Goal: Information Seeking & Learning: Learn about a topic

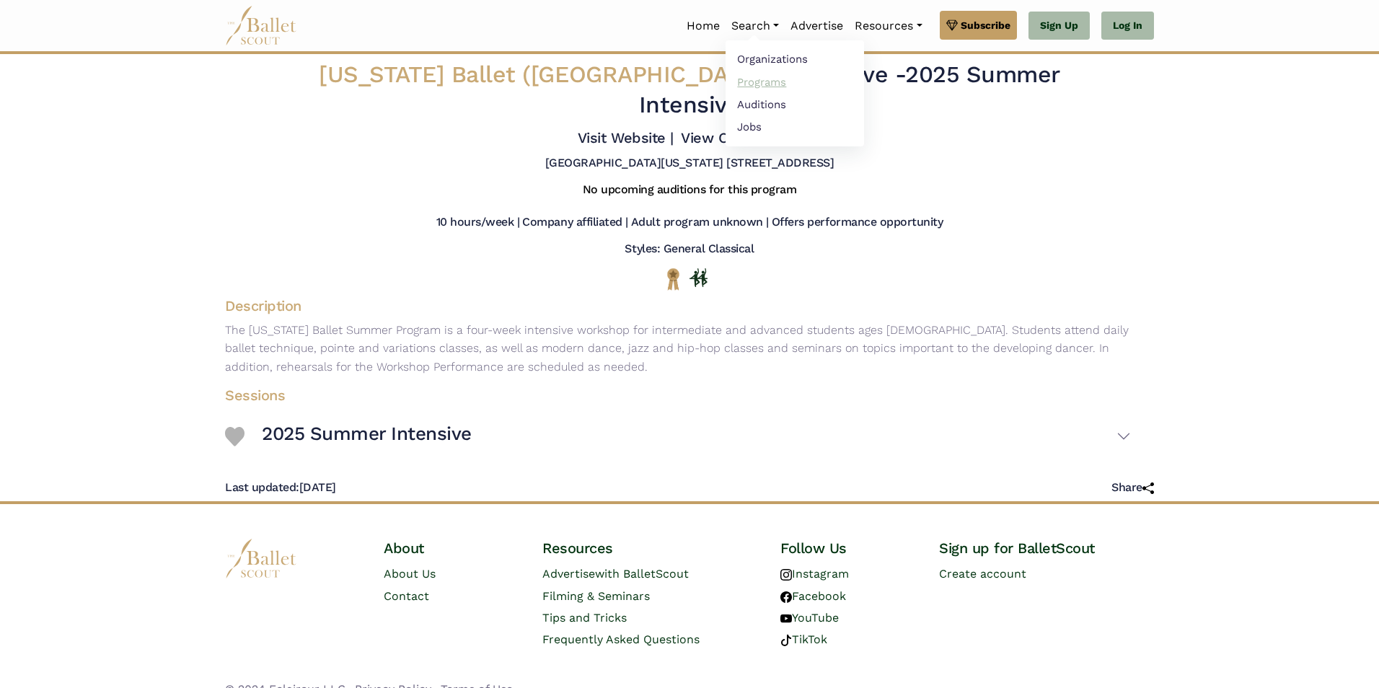
click at [754, 87] on link "Programs" at bounding box center [794, 82] width 138 height 22
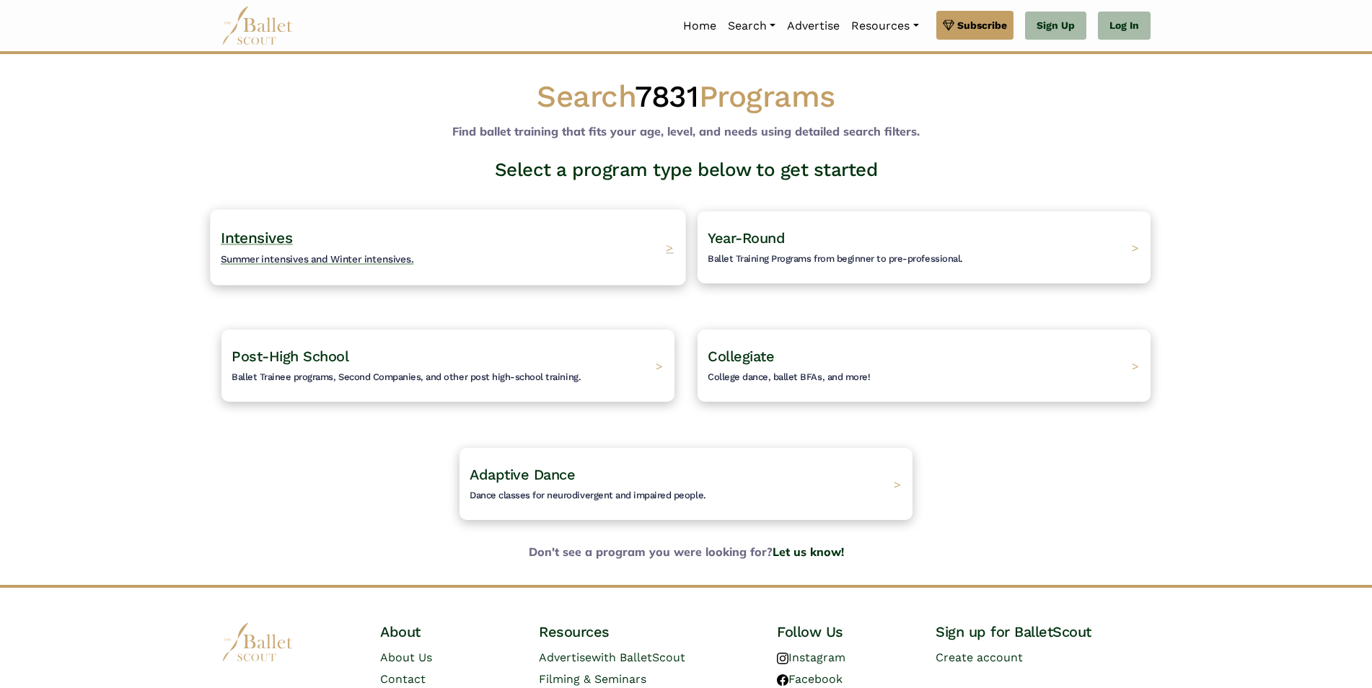
click at [544, 236] on div "Intensives Summer intensives and Winter intensives. >" at bounding box center [447, 247] width 475 height 76
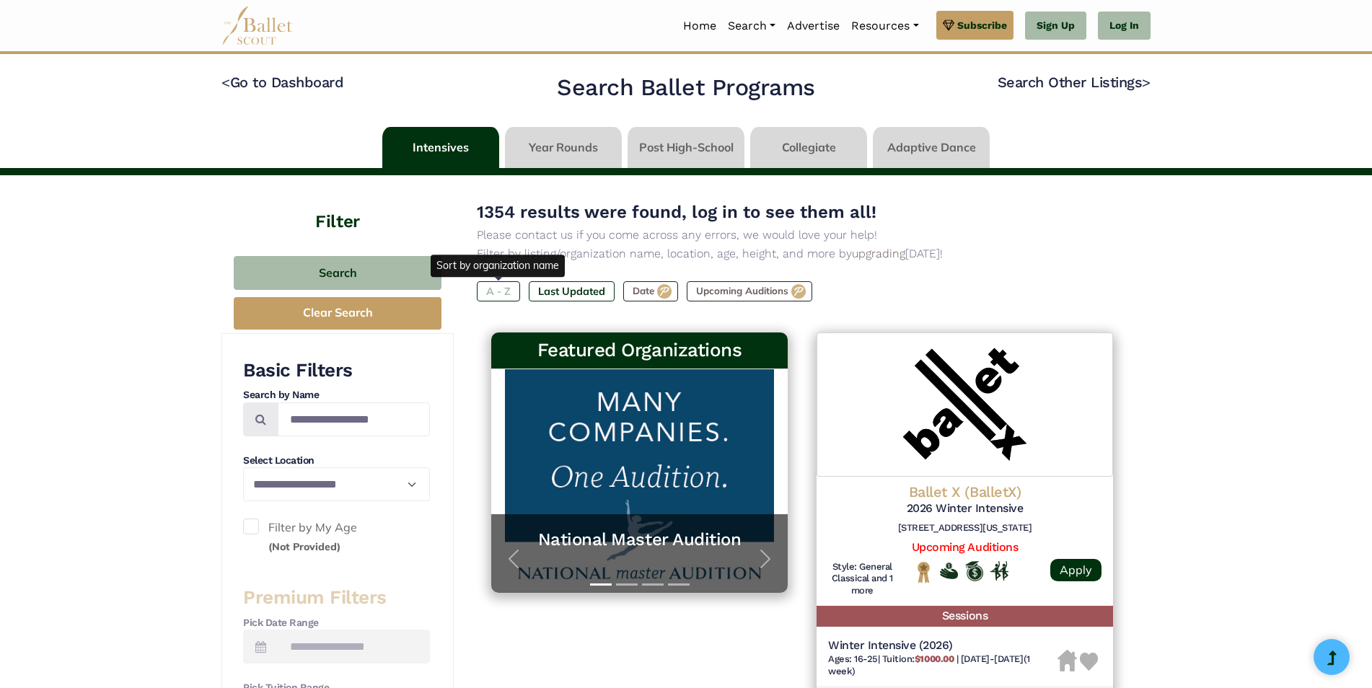
click at [503, 287] on label "A - Z" at bounding box center [498, 291] width 43 height 20
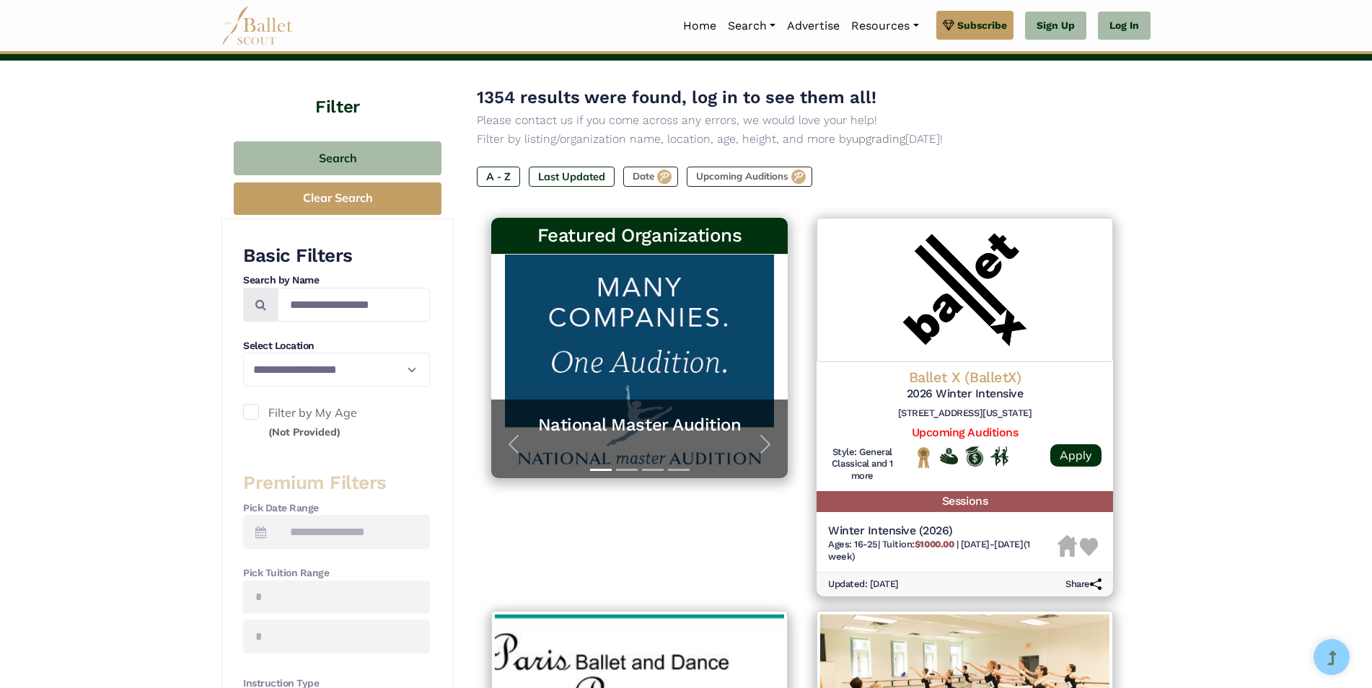
scroll to position [361, 0]
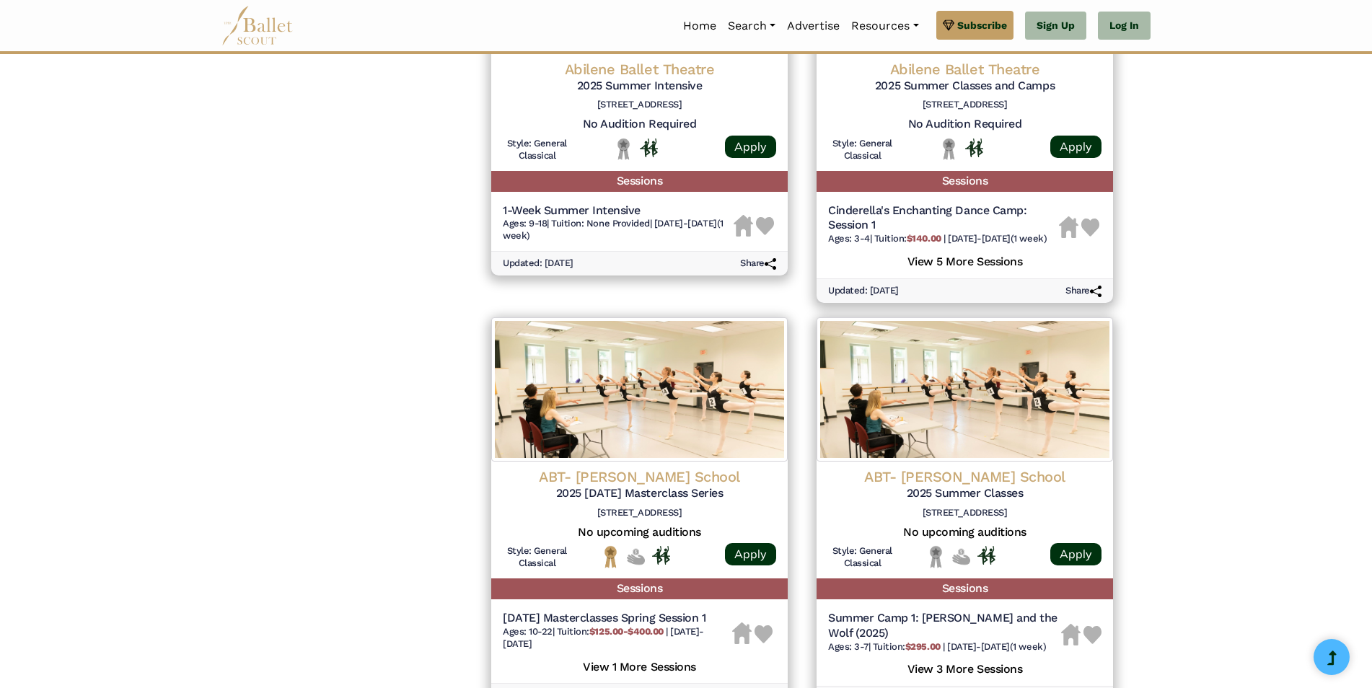
scroll to position [1803, 0]
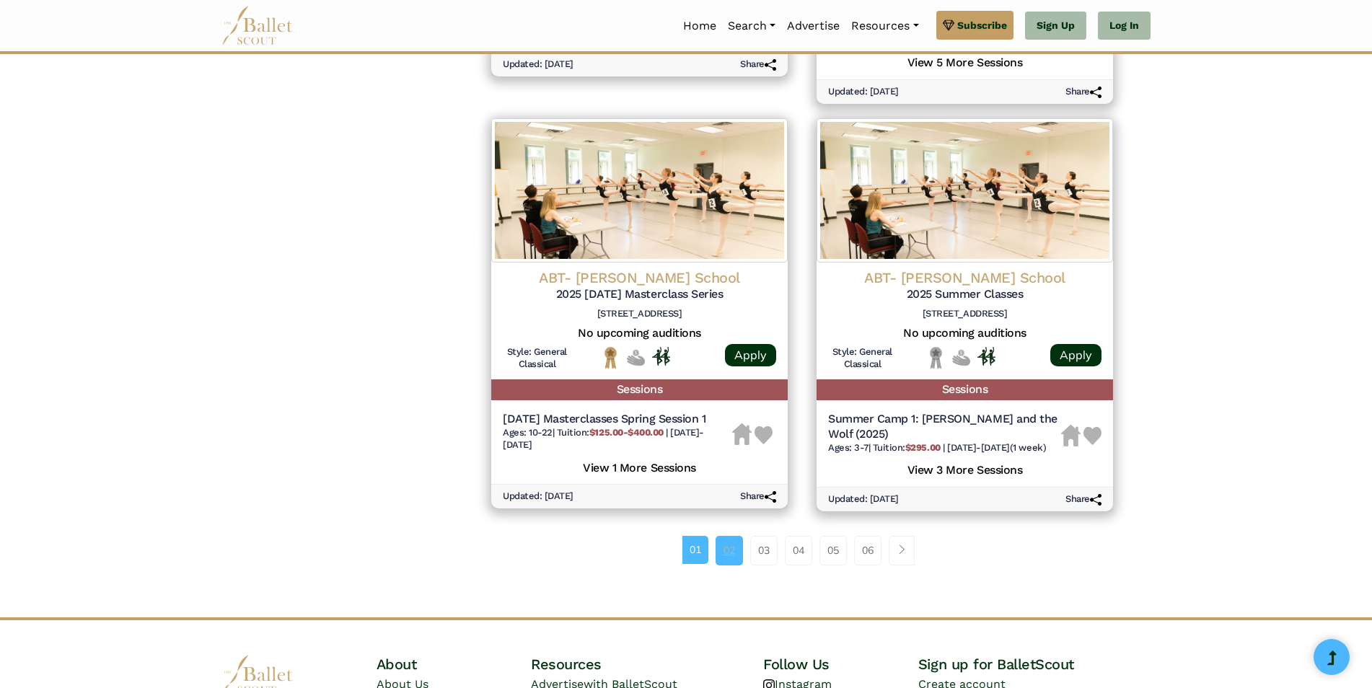
click at [736, 565] on link "02" at bounding box center [728, 550] width 27 height 29
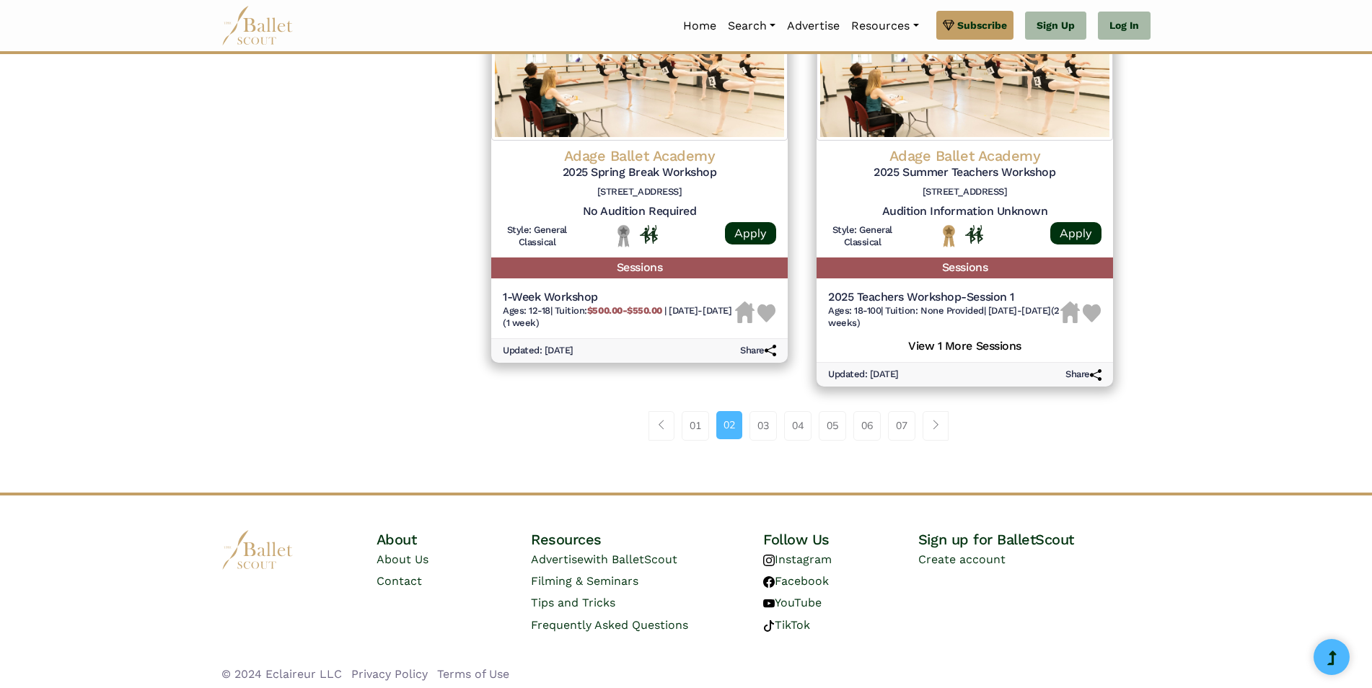
scroll to position [1947, 0]
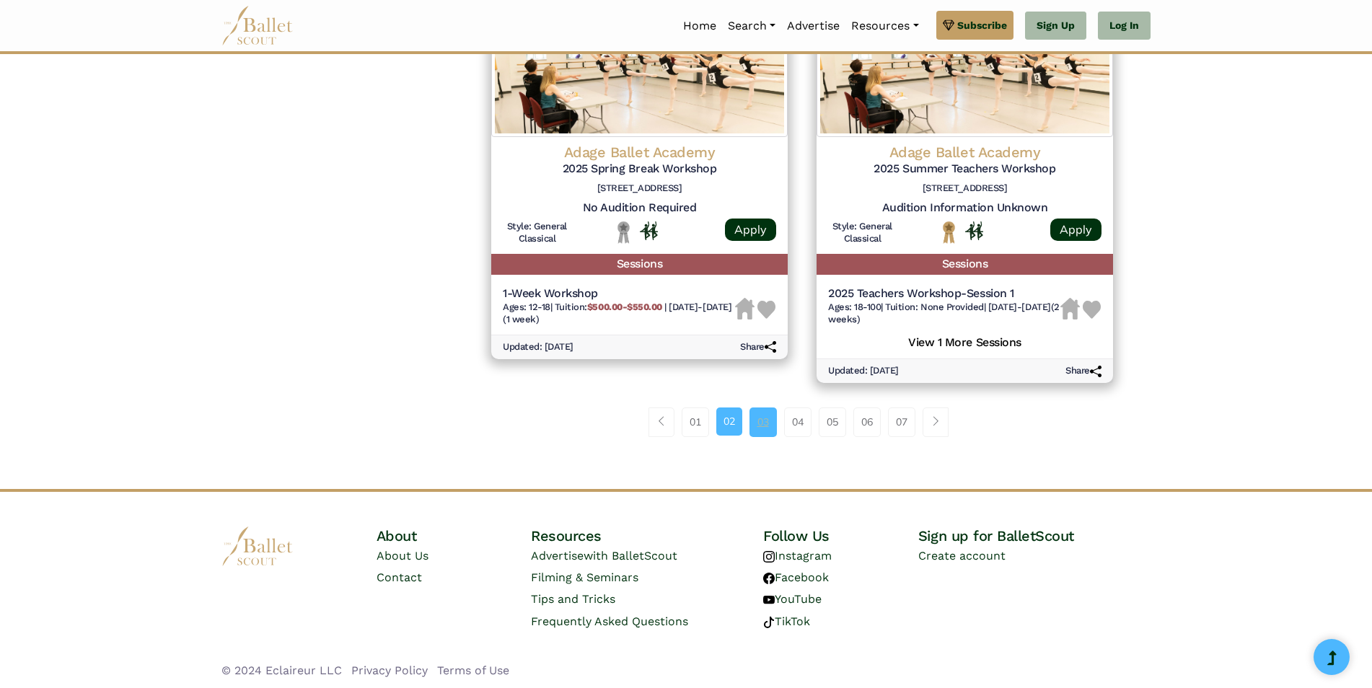
click at [756, 424] on link "03" at bounding box center [762, 421] width 27 height 29
click at [762, 431] on link "03" at bounding box center [762, 421] width 27 height 29
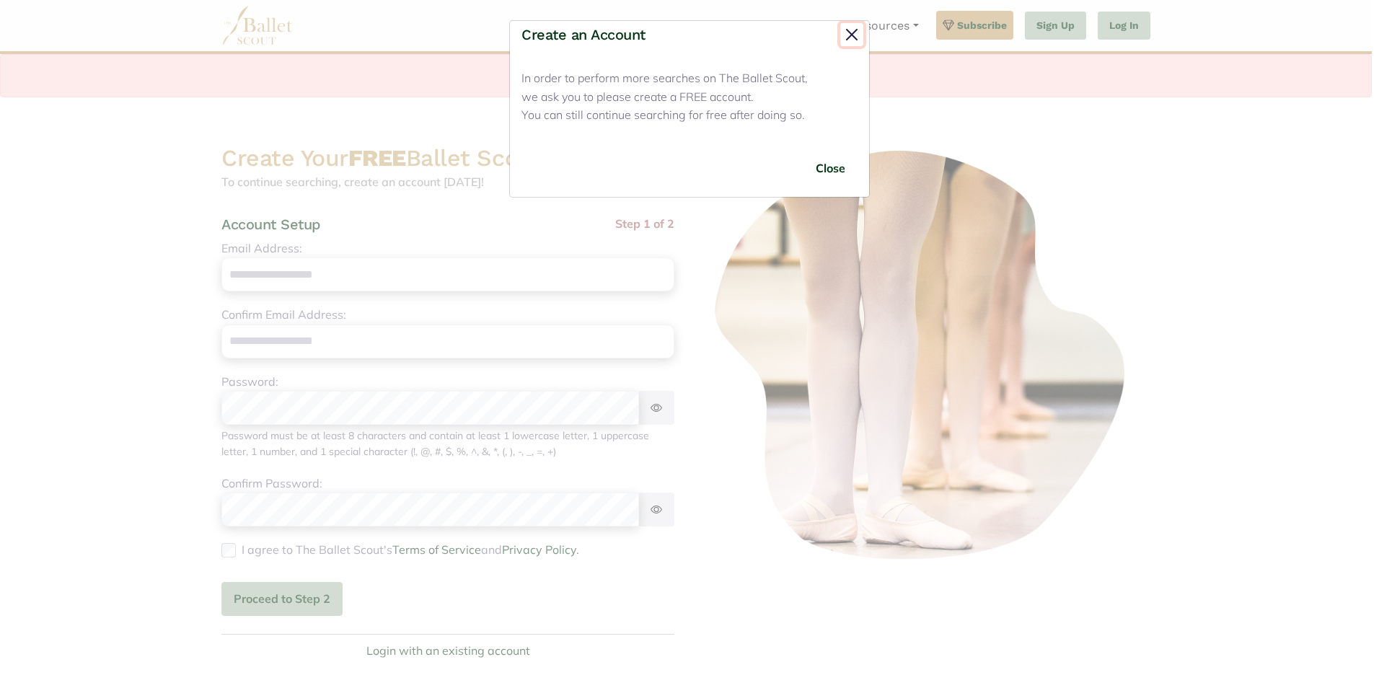
click at [848, 35] on button "Close" at bounding box center [851, 34] width 23 height 23
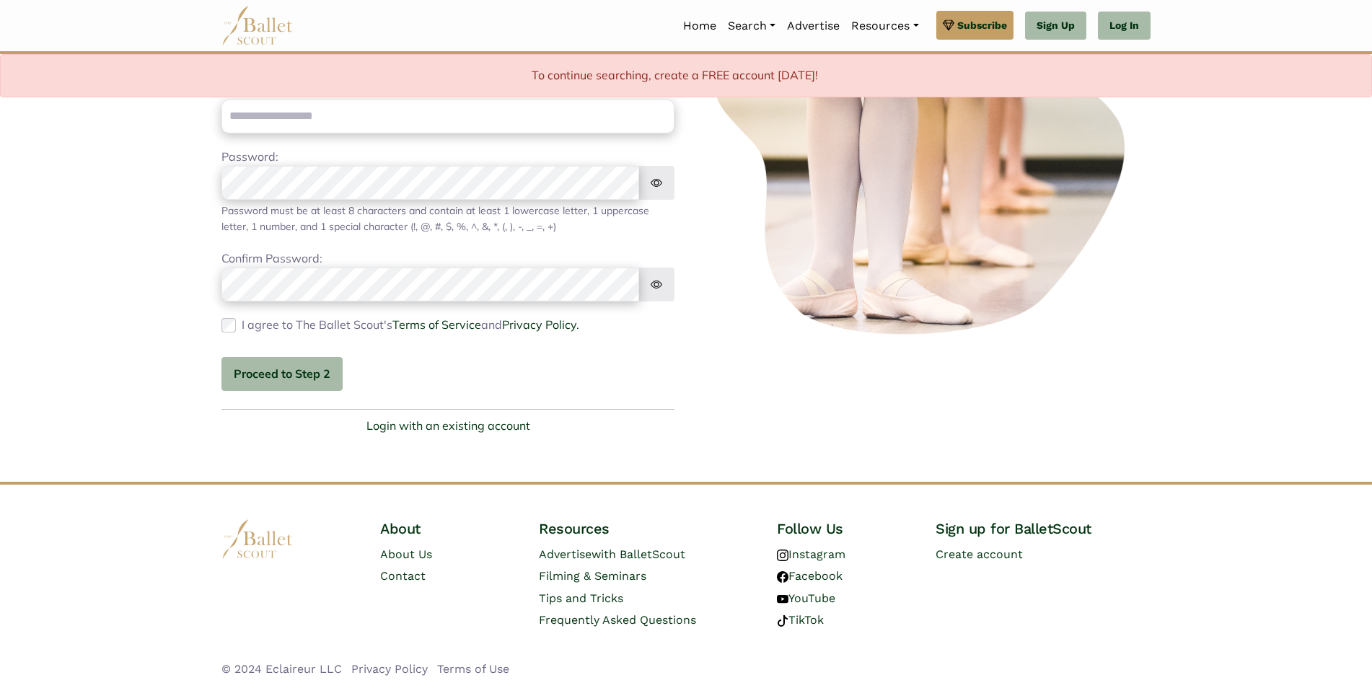
scroll to position [227, 0]
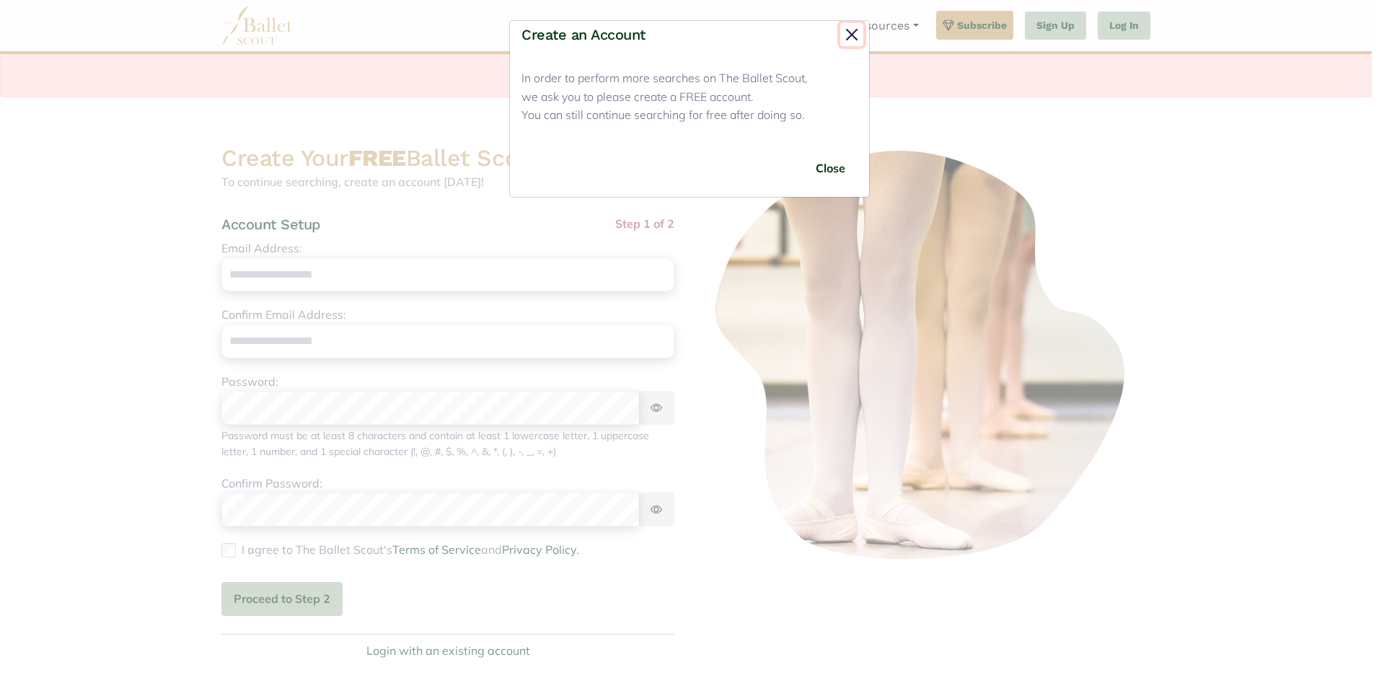
click at [854, 27] on button "Close" at bounding box center [851, 34] width 23 height 23
